Goal: Information Seeking & Learning: Learn about a topic

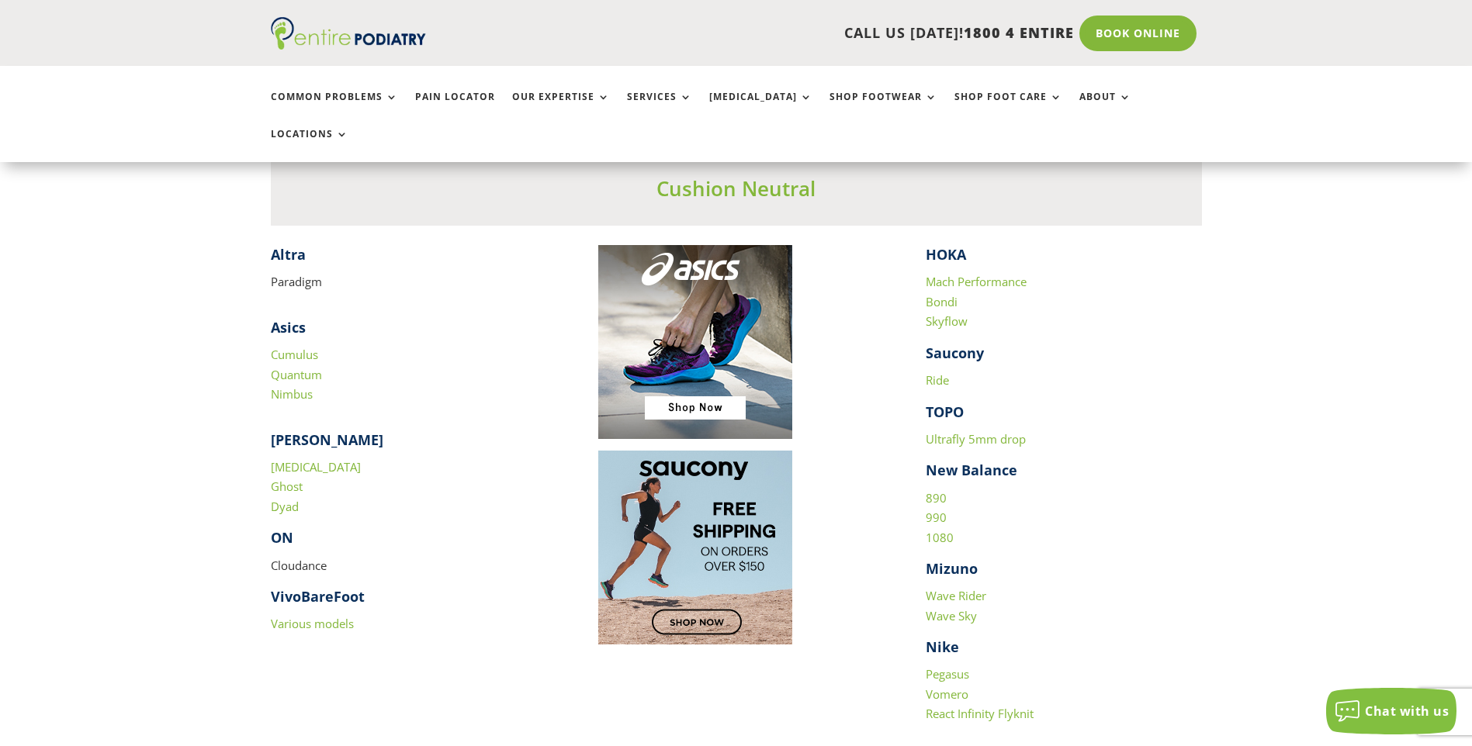
click at [458, 365] on p "Cumulus Quantum Nimbus" at bounding box center [409, 375] width 276 height 60
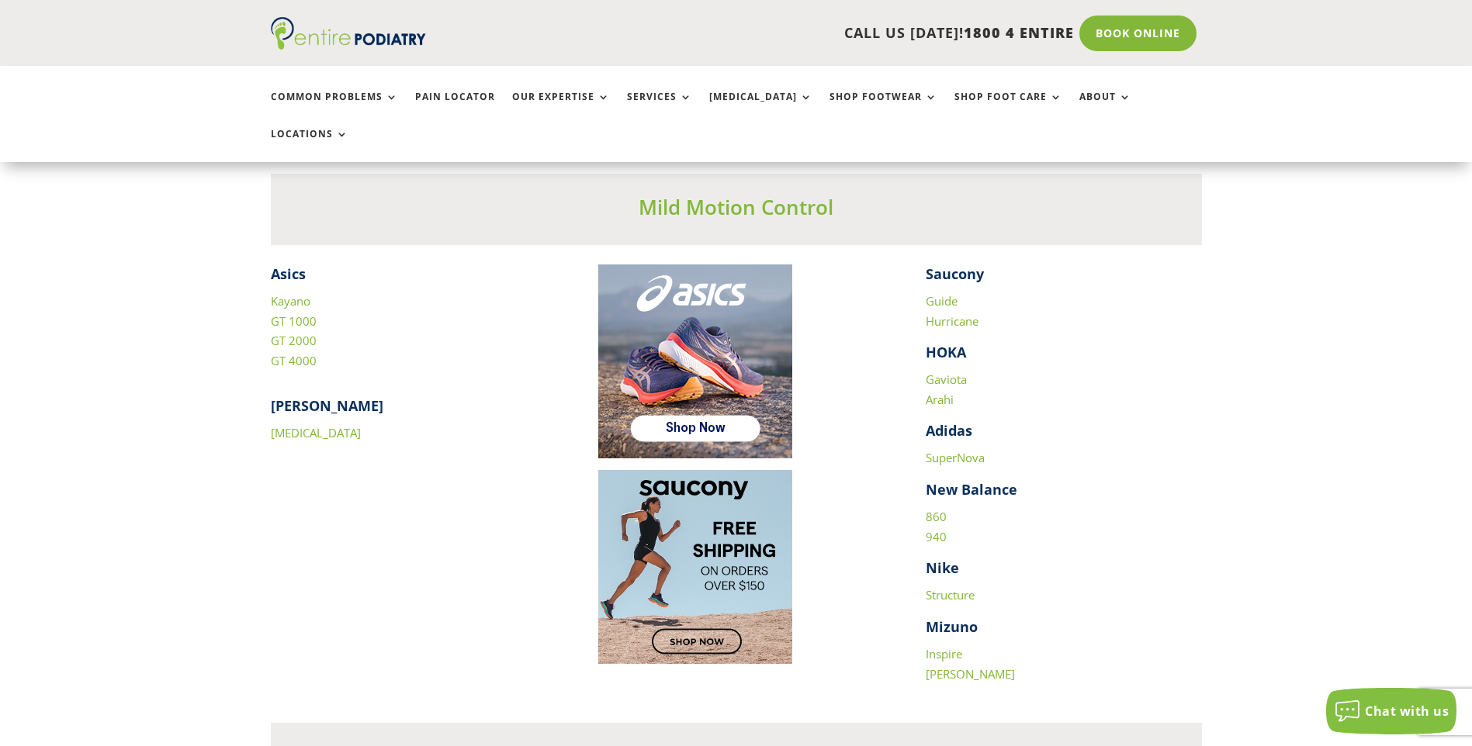
scroll to position [2173, 0]
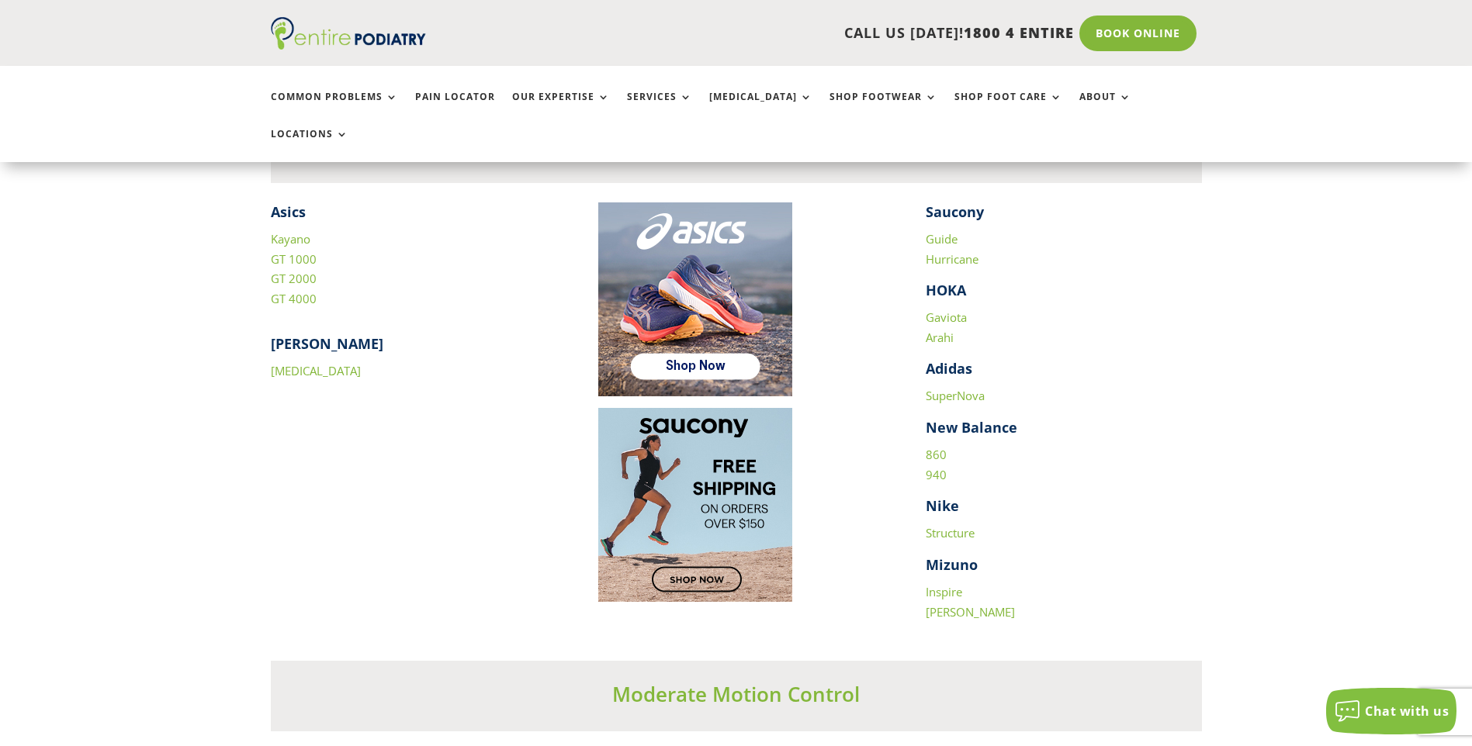
click at [322, 420] on div "Asics Kayano GT 1000 GT 2000 GT 4000 [PERSON_NAME] [MEDICAL_DATA] Saucony Guide…" at bounding box center [736, 413] width 931 height 420
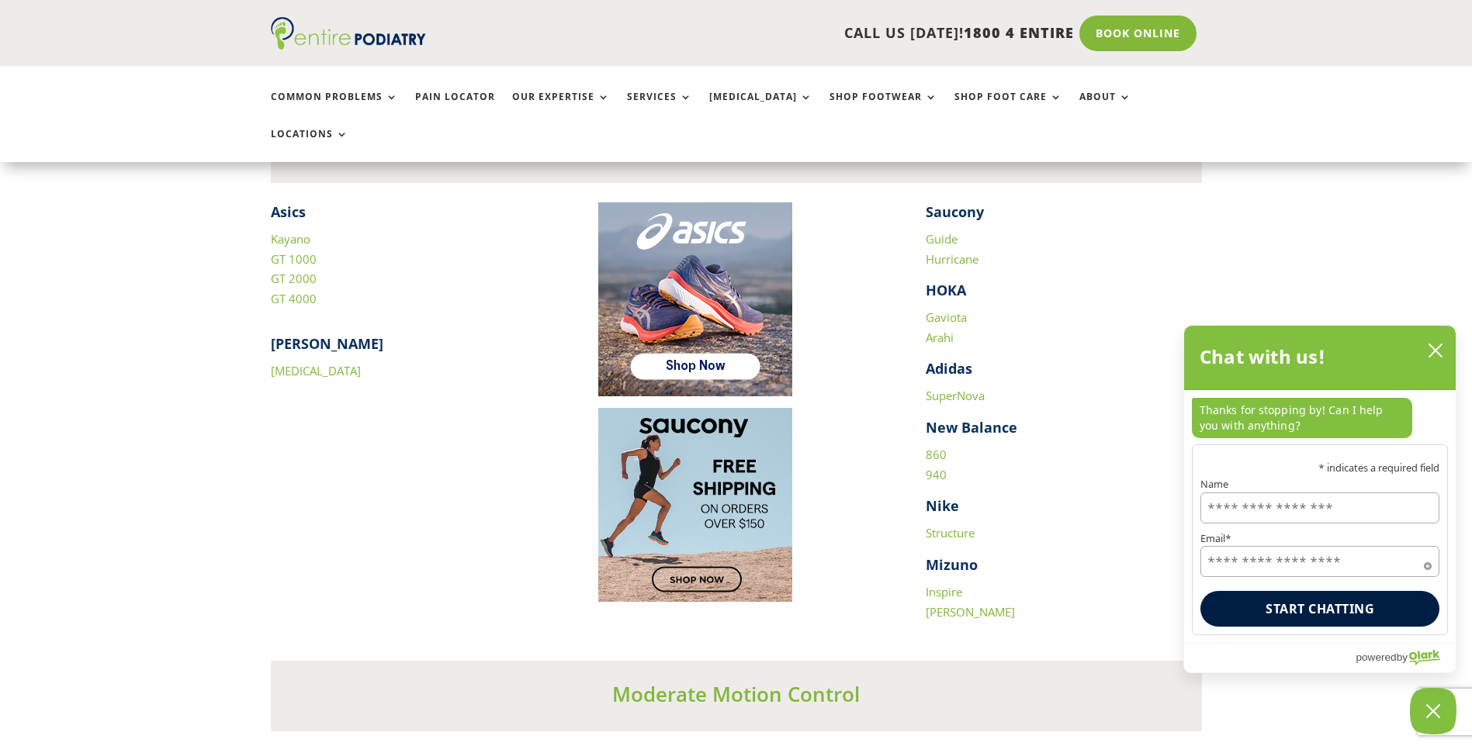
scroll to position [2545, 0]
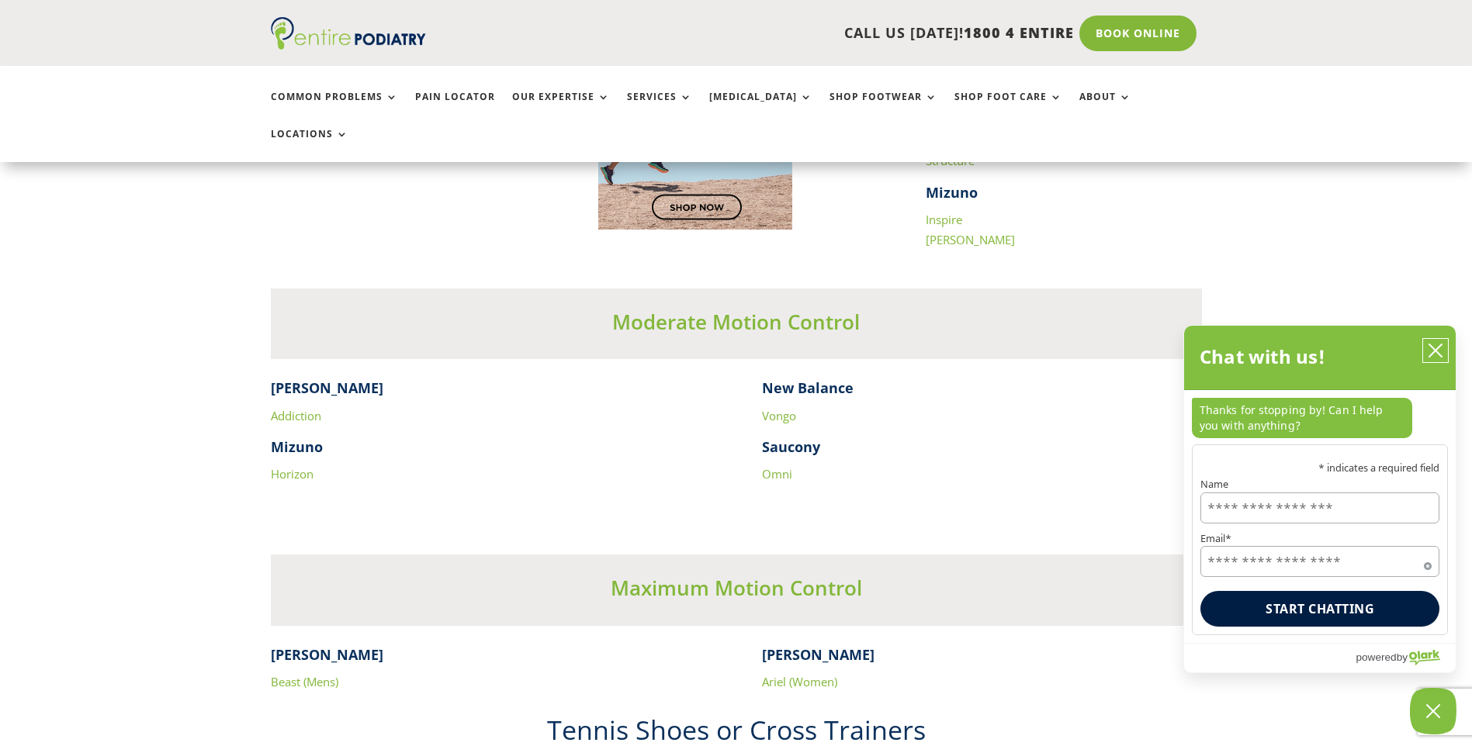
click at [1437, 345] on icon "close chatbox" at bounding box center [1436, 351] width 16 height 16
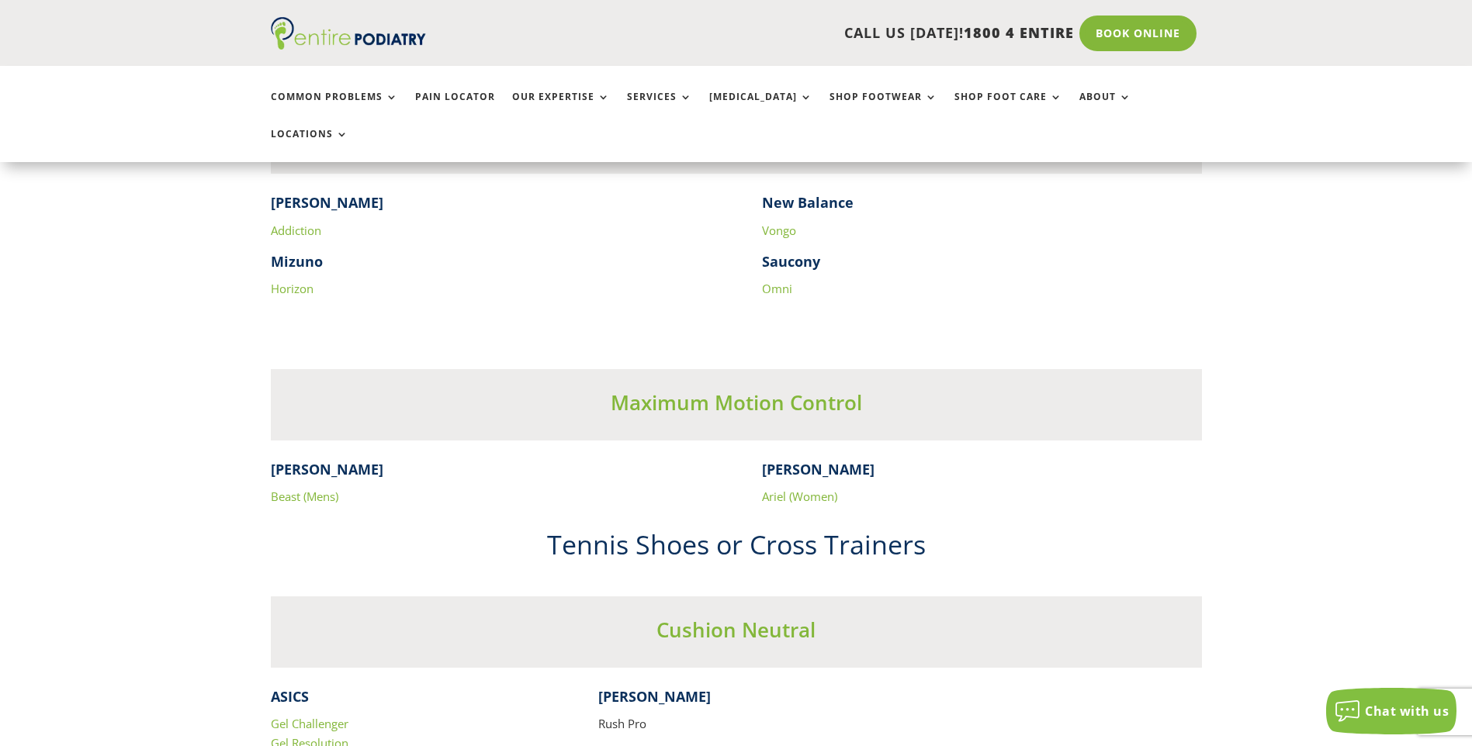
scroll to position [2731, 0]
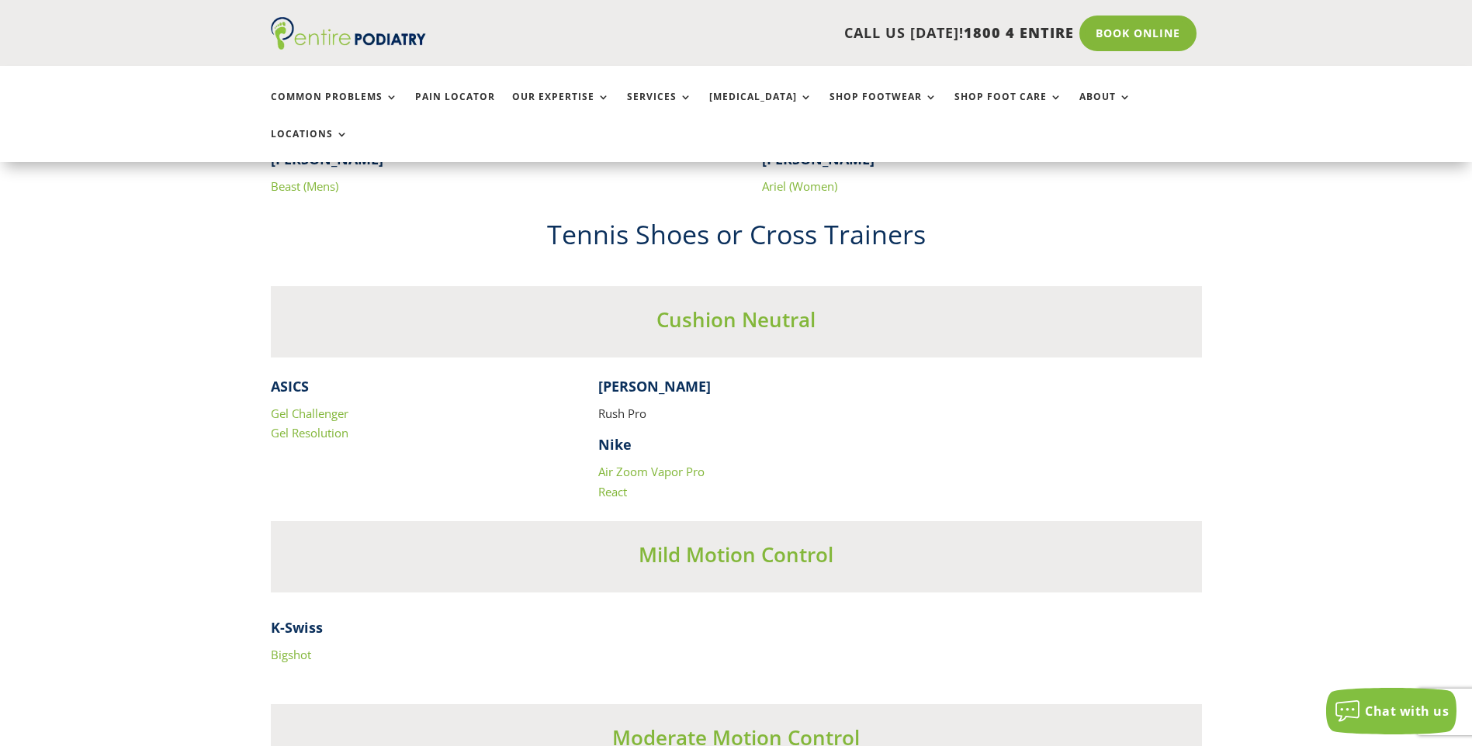
scroll to position [3042, 0]
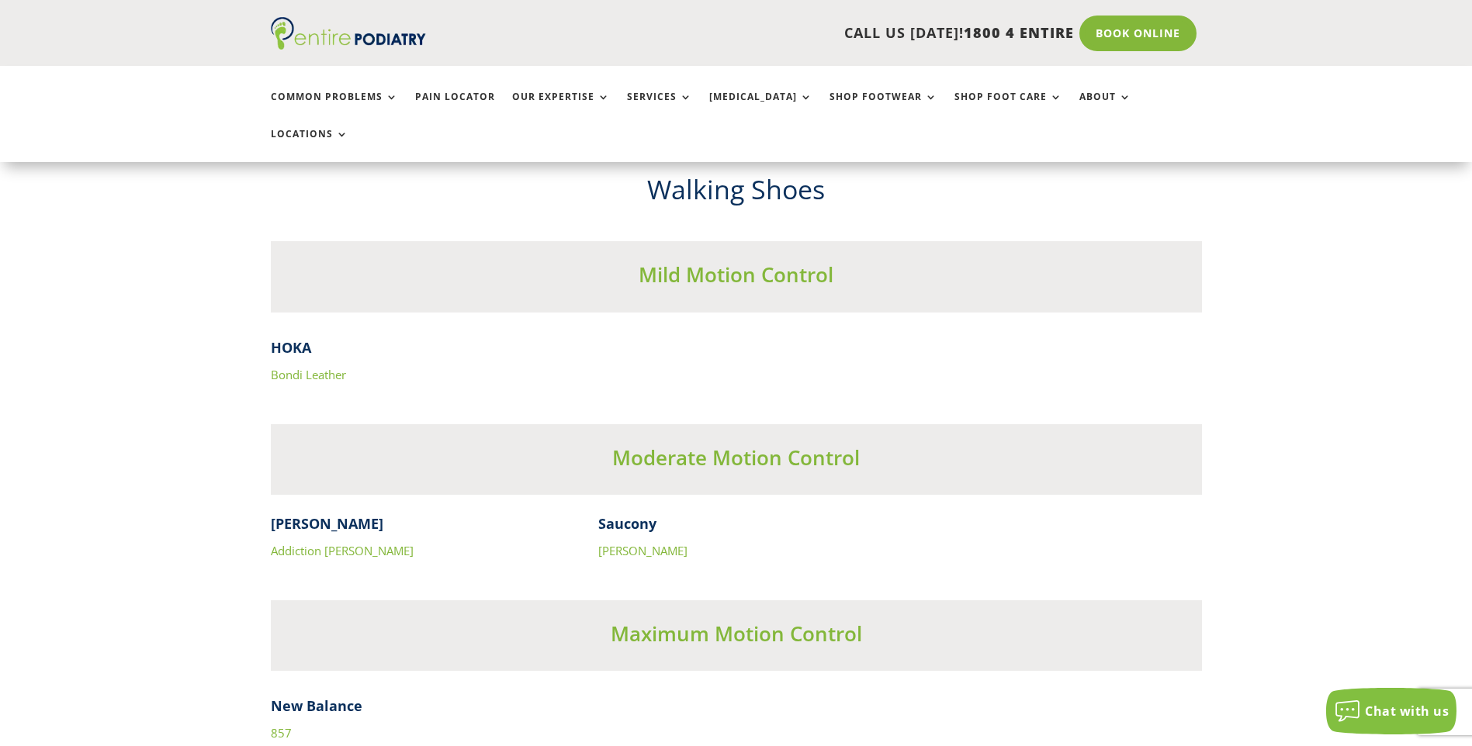
scroll to position [4717, 0]
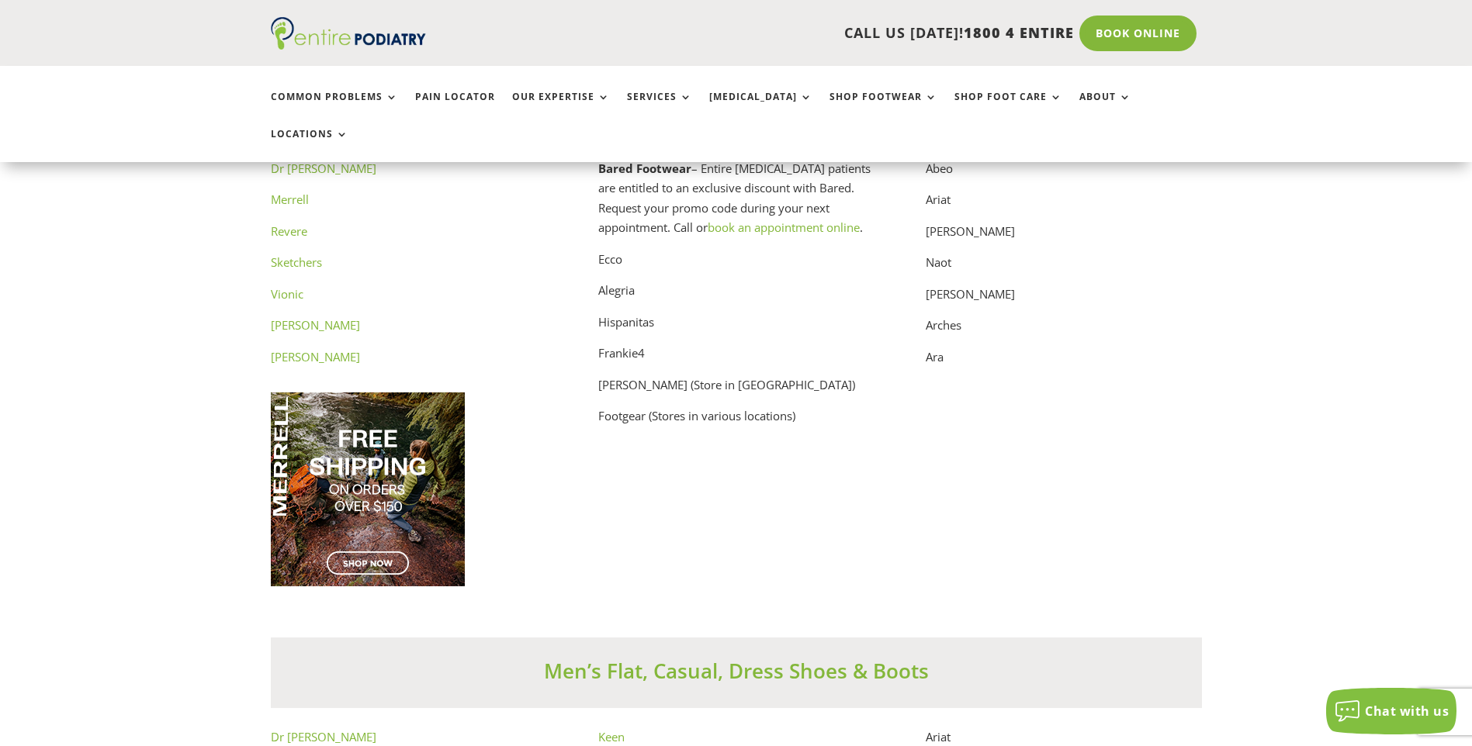
scroll to position [8504, 0]
